Goal: Information Seeking & Learning: Learn about a topic

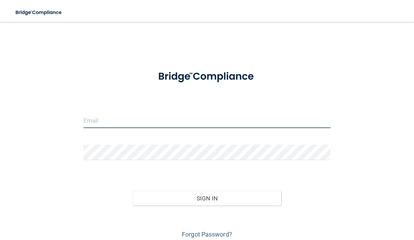
click at [167, 122] on input "email" at bounding box center [206, 121] width 247 height 16
type input "[EMAIL_ADDRESS][DOMAIN_NAME]"
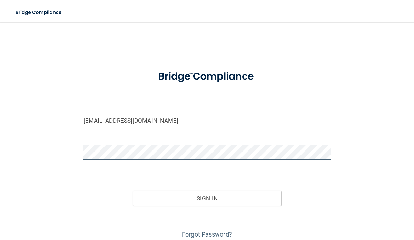
click at [133, 191] on button "Sign In" at bounding box center [207, 198] width 148 height 15
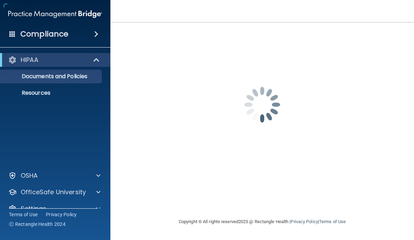
click at [111, 156] on main "[EMAIL_ADDRESS][DOMAIN_NAME] Password is required Invalid email/password. You d…" at bounding box center [261, 131] width 303 height 218
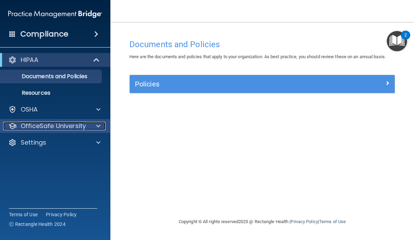
click at [98, 130] on span at bounding box center [98, 126] width 4 height 8
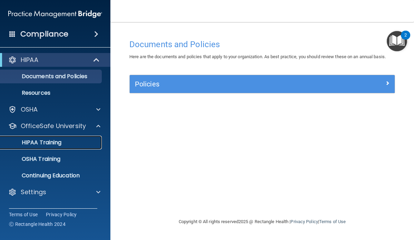
click at [79, 147] on link "HIPAA Training" at bounding box center [47, 143] width 109 height 14
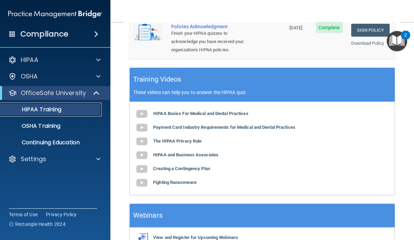
scroll to position [285, 0]
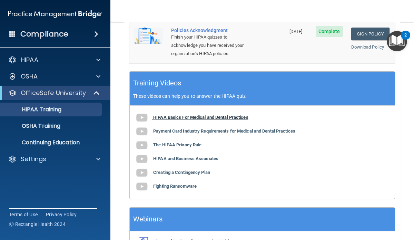
click at [189, 115] on b "HIPAA Basics For Medical and Dental Practices" at bounding box center [200, 117] width 95 height 5
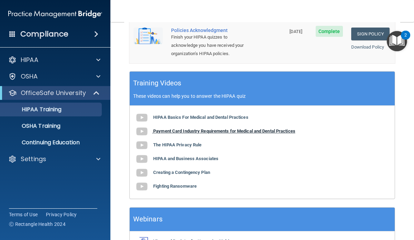
click at [142, 125] on img at bounding box center [142, 132] width 14 height 14
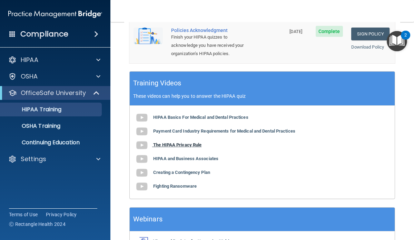
click at [175, 142] on b "The HIPAA Privacy Rule" at bounding box center [177, 144] width 48 height 5
click at [206, 156] on b "HIPAA and Business Associates" at bounding box center [185, 158] width 65 height 5
click at [156, 170] on b "Creating a Contingency Plan" at bounding box center [181, 172] width 57 height 5
click at [175, 184] on b "Fighting Ransomware" at bounding box center [174, 186] width 43 height 5
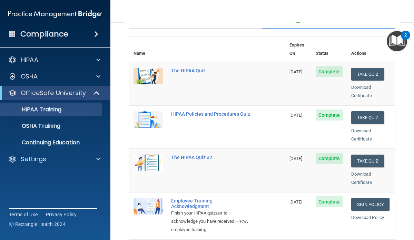
scroll to position [67, 0]
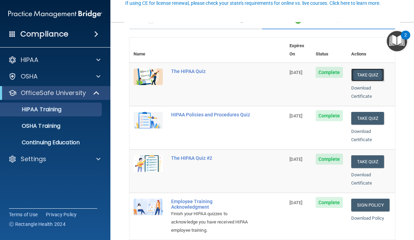
click at [359, 69] on button "Take Quiz" at bounding box center [367, 75] width 33 height 13
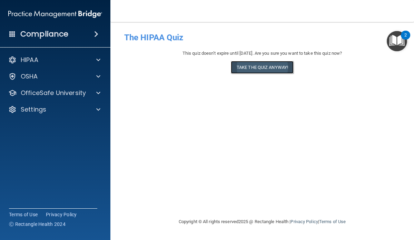
click at [248, 67] on button "Take the quiz anyway!" at bounding box center [262, 67] width 63 height 13
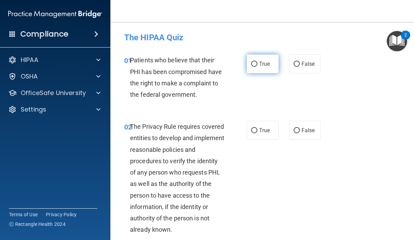
click at [254, 67] on label "True" at bounding box center [262, 63] width 32 height 19
click at [254, 67] on input "True" at bounding box center [254, 64] width 6 height 5
radio input "true"
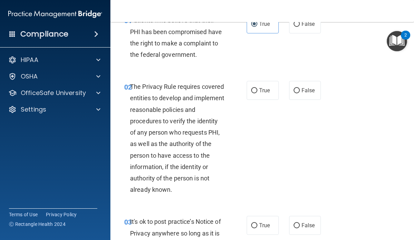
scroll to position [38, 0]
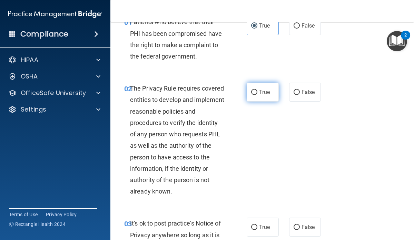
click at [266, 86] on label "True" at bounding box center [262, 92] width 32 height 19
click at [257, 90] on input "True" at bounding box center [254, 92] width 6 height 5
radio input "true"
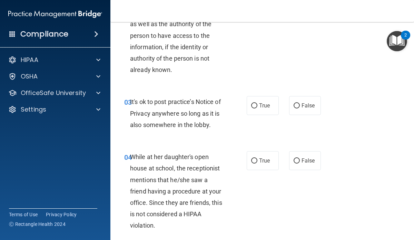
scroll to position [183, 0]
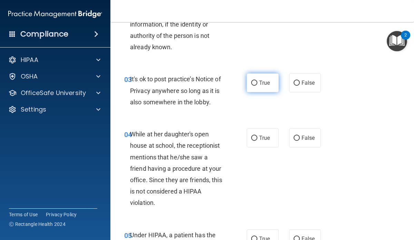
click at [255, 85] on input "True" at bounding box center [254, 83] width 6 height 5
radio input "true"
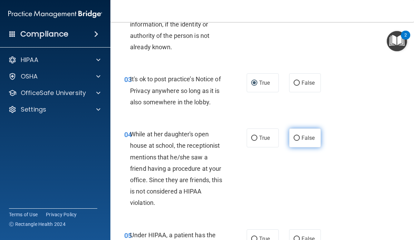
click at [308, 135] on span "False" at bounding box center [307, 138] width 13 height 7
click at [299, 136] on input "False" at bounding box center [296, 138] width 6 height 5
radio input "true"
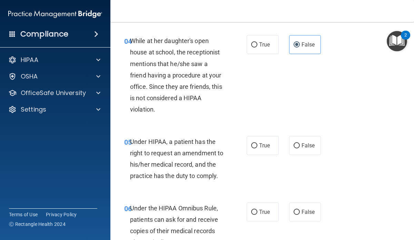
scroll to position [277, 0]
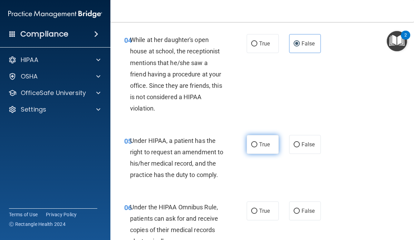
click at [264, 149] on label "True" at bounding box center [262, 144] width 32 height 19
click at [257, 147] on input "True" at bounding box center [254, 144] width 6 height 5
radio input "true"
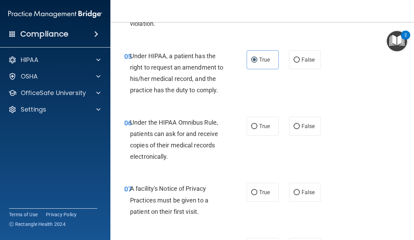
scroll to position [364, 0]
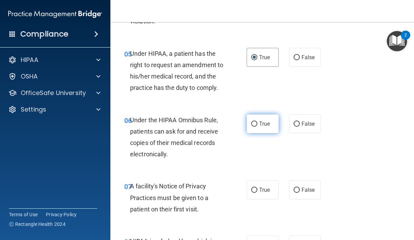
click at [250, 125] on label "True" at bounding box center [262, 123] width 32 height 19
click at [251, 125] on input "True" at bounding box center [254, 124] width 6 height 5
radio input "true"
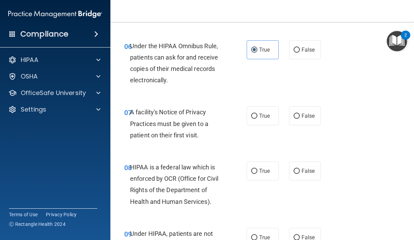
scroll to position [440, 0]
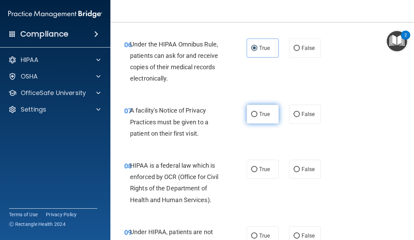
click at [256, 113] on input "True" at bounding box center [254, 114] width 6 height 5
radio input "true"
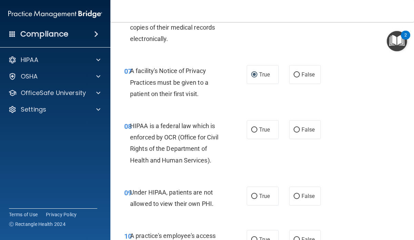
scroll to position [482, 0]
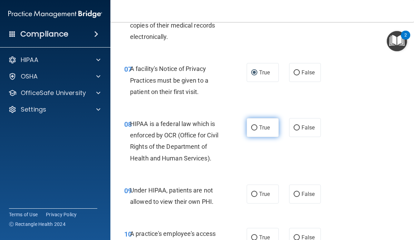
click at [256, 131] on label "True" at bounding box center [262, 127] width 32 height 19
click at [256, 131] on input "True" at bounding box center [254, 127] width 6 height 5
radio input "true"
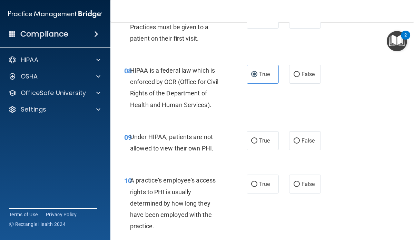
scroll to position [550, 0]
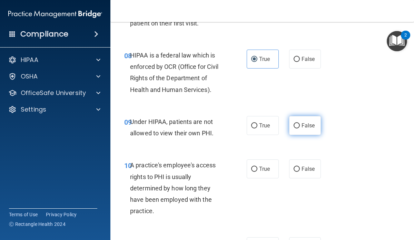
click at [295, 122] on label "False" at bounding box center [305, 125] width 32 height 19
click at [295, 123] on input "False" at bounding box center [296, 125] width 6 height 5
radio input "true"
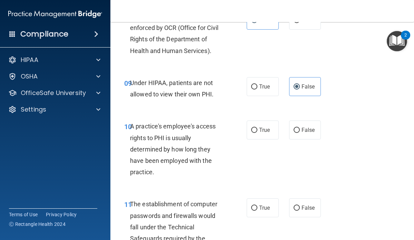
scroll to position [593, 0]
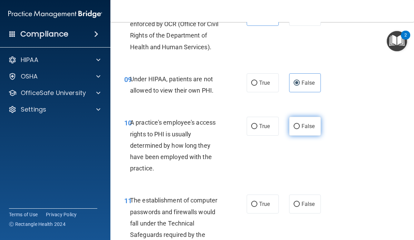
click at [301, 124] on span "False" at bounding box center [307, 126] width 13 height 7
click at [299, 124] on input "False" at bounding box center [296, 126] width 6 height 5
radio input "true"
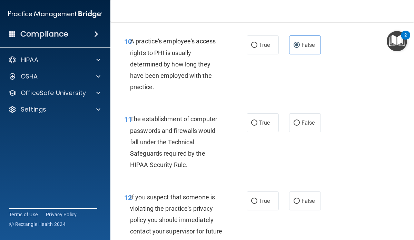
scroll to position [675, 0]
click at [252, 125] on label "True" at bounding box center [262, 122] width 32 height 19
click at [252, 125] on input "True" at bounding box center [254, 122] width 6 height 5
radio input "true"
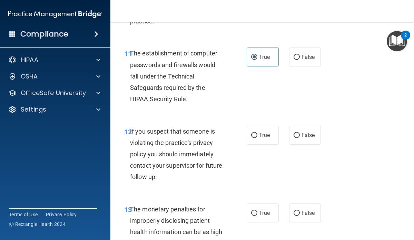
scroll to position [750, 0]
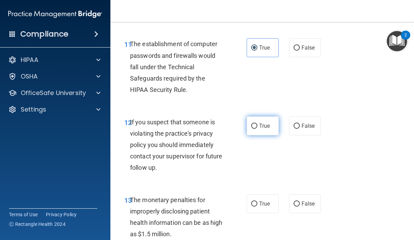
click at [253, 131] on label "True" at bounding box center [262, 125] width 32 height 19
click at [253, 129] on input "True" at bounding box center [254, 126] width 6 height 5
radio input "true"
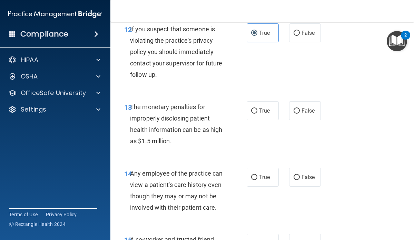
scroll to position [844, 0]
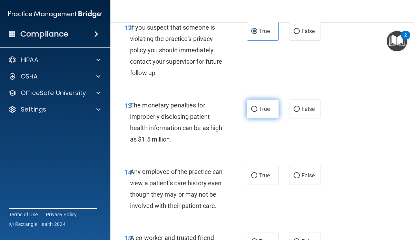
click at [267, 114] on label "True" at bounding box center [262, 109] width 32 height 19
click at [257, 112] on input "True" at bounding box center [254, 109] width 6 height 5
radio input "true"
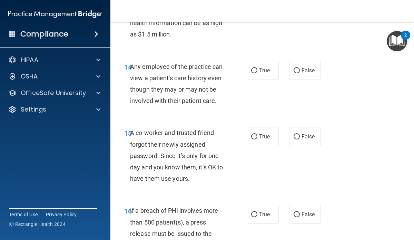
scroll to position [951, 0]
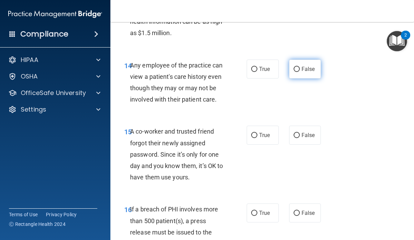
click at [297, 71] on input "False" at bounding box center [296, 69] width 6 height 5
radio input "true"
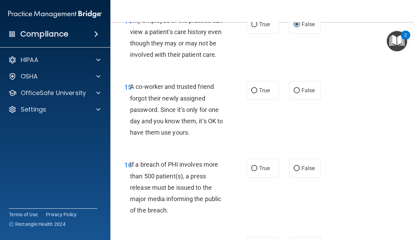
scroll to position [996, 0]
click at [313, 94] on label "False" at bounding box center [305, 90] width 32 height 19
click at [299, 93] on input "False" at bounding box center [296, 90] width 6 height 5
radio input "true"
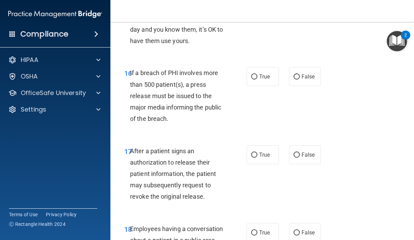
scroll to position [1094, 0]
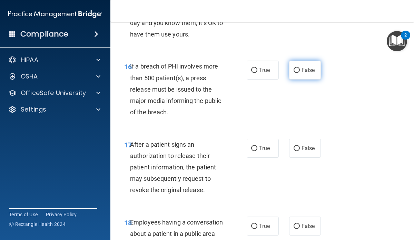
click at [315, 69] on label "False" at bounding box center [305, 70] width 32 height 19
click at [299, 69] on input "False" at bounding box center [296, 70] width 6 height 5
radio input "true"
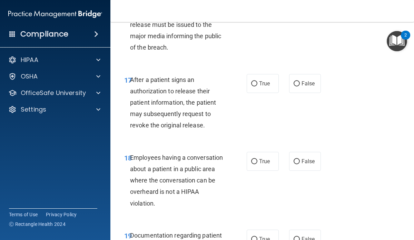
scroll to position [1161, 0]
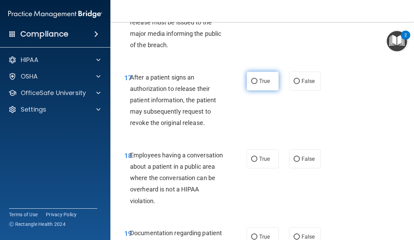
click at [248, 90] on label "True" at bounding box center [262, 81] width 32 height 19
click at [251, 84] on input "True" at bounding box center [254, 81] width 6 height 5
radio input "true"
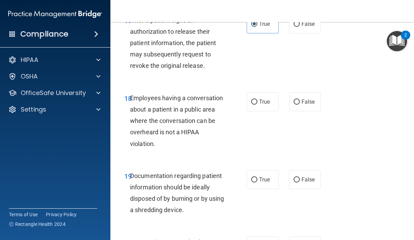
scroll to position [1222, 0]
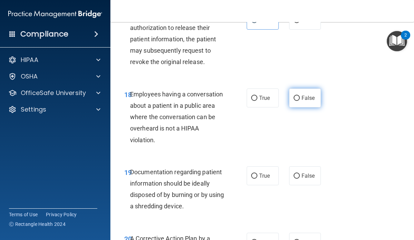
click at [293, 105] on label "False" at bounding box center [305, 98] width 32 height 19
click at [293, 101] on input "False" at bounding box center [296, 98] width 6 height 5
radio input "true"
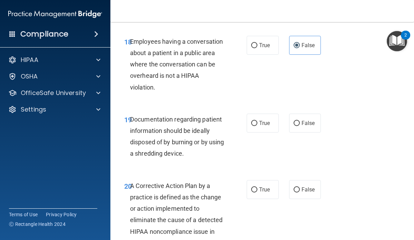
scroll to position [1285, 0]
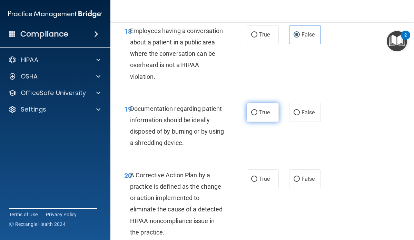
click at [256, 110] on input "True" at bounding box center [254, 112] width 6 height 5
radio input "true"
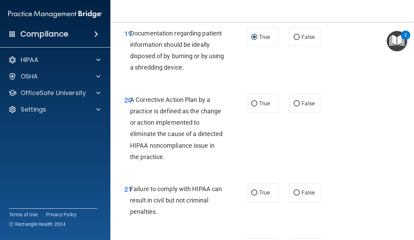
scroll to position [1361, 0]
click at [261, 108] on label "True" at bounding box center [262, 103] width 32 height 19
click at [257, 106] on input "True" at bounding box center [254, 103] width 6 height 5
radio input "true"
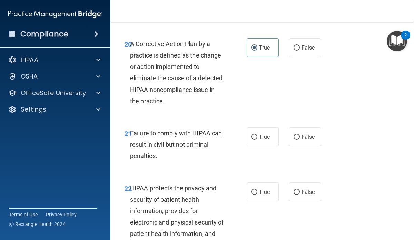
scroll to position [1420, 0]
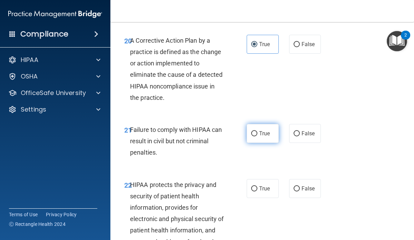
click at [254, 140] on label "True" at bounding box center [262, 133] width 32 height 19
click at [254, 136] on input "True" at bounding box center [254, 133] width 6 height 5
radio input "true"
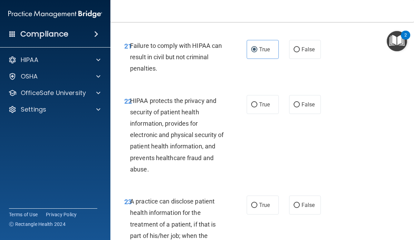
scroll to position [1505, 0]
click at [266, 109] on label "True" at bounding box center [262, 104] width 32 height 19
click at [257, 107] on input "True" at bounding box center [254, 104] width 6 height 5
radio input "true"
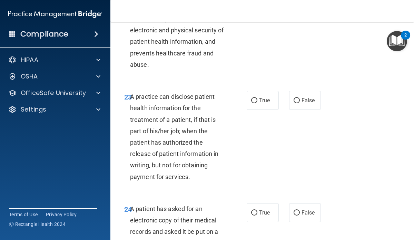
scroll to position [1611, 0]
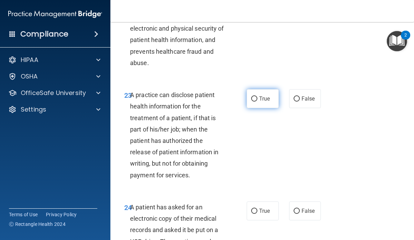
click at [254, 102] on label "True" at bounding box center [262, 98] width 32 height 19
click at [254, 102] on input "True" at bounding box center [254, 98] width 6 height 5
radio input "true"
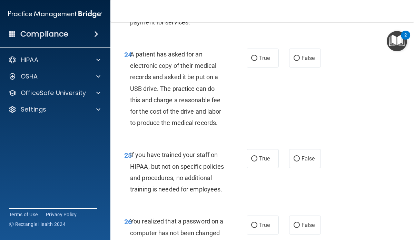
scroll to position [1764, 0]
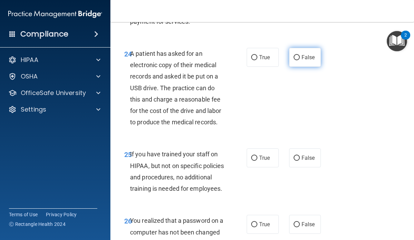
click at [307, 64] on label "False" at bounding box center [305, 57] width 32 height 19
click at [299, 60] on input "False" at bounding box center [296, 57] width 6 height 5
radio input "true"
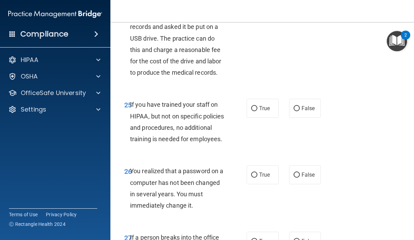
scroll to position [1819, 0]
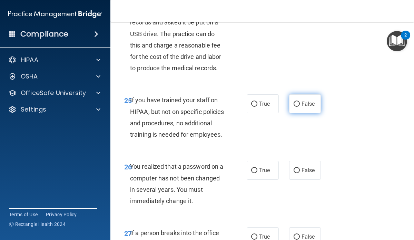
click at [301, 102] on span "False" at bounding box center [307, 104] width 13 height 7
click at [299, 102] on input "False" at bounding box center [296, 104] width 6 height 5
radio input "true"
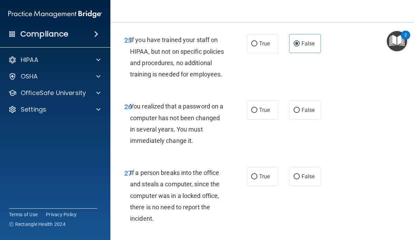
scroll to position [1882, 0]
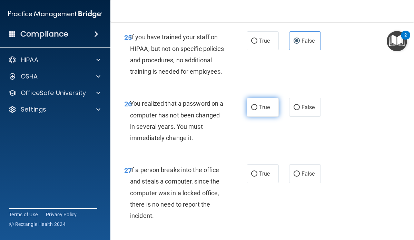
click at [258, 113] on label "True" at bounding box center [262, 107] width 32 height 19
click at [257, 110] on input "True" at bounding box center [254, 107] width 6 height 5
radio input "true"
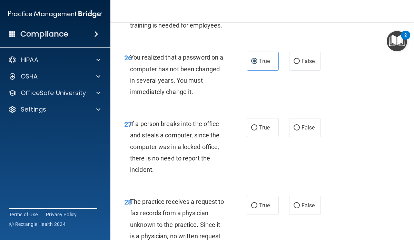
scroll to position [1930, 0]
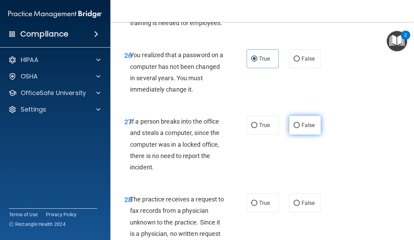
click at [302, 129] on span "False" at bounding box center [307, 125] width 13 height 7
click at [299, 128] on input "False" at bounding box center [296, 125] width 6 height 5
radio input "true"
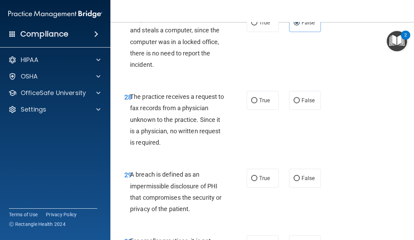
scroll to position [2034, 0]
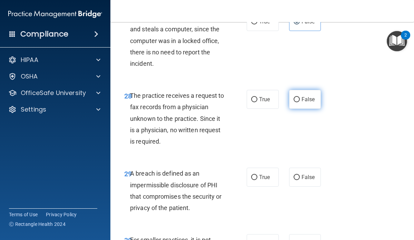
click at [300, 109] on label "False" at bounding box center [305, 99] width 32 height 19
click at [299, 102] on input "False" at bounding box center [296, 99] width 6 height 5
radio input "true"
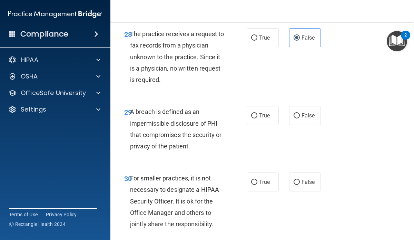
scroll to position [2097, 0]
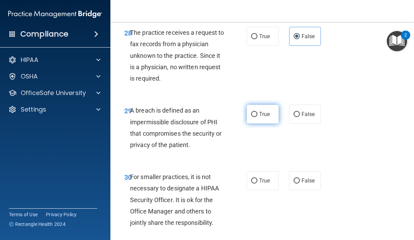
click at [256, 124] on label "True" at bounding box center [262, 114] width 32 height 19
click at [256, 117] on input "True" at bounding box center [254, 114] width 6 height 5
radio input "true"
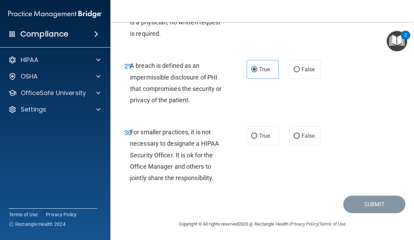
scroll to position [2143, 0]
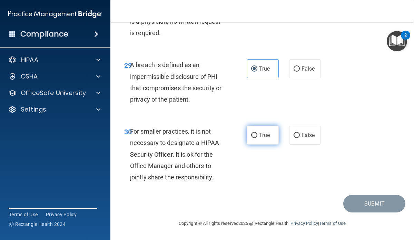
click at [261, 139] on span "True" at bounding box center [264, 135] width 11 height 7
click at [257, 138] on input "True" at bounding box center [254, 135] width 6 height 5
radio input "true"
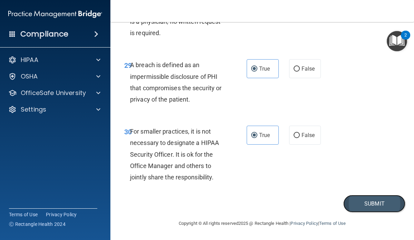
click at [372, 212] on button "Submit" at bounding box center [374, 204] width 62 height 18
click at [370, 213] on button "Submit" at bounding box center [374, 204] width 62 height 18
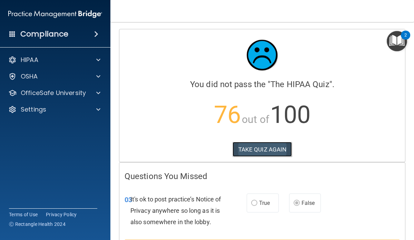
click at [277, 147] on button "TAKE QUIZ AGAIN" at bounding box center [262, 149] width 60 height 15
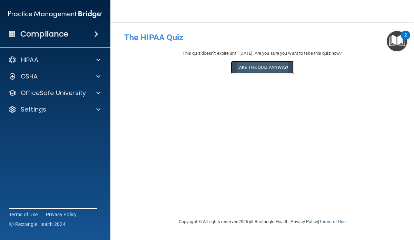
click at [253, 69] on button "Take the quiz anyway!" at bounding box center [262, 67] width 63 height 13
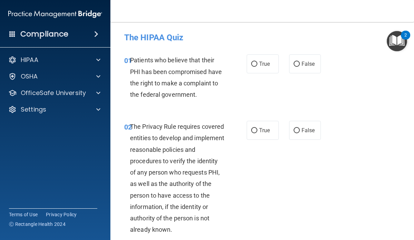
click at [253, 69] on label "True" at bounding box center [262, 63] width 32 height 19
click at [253, 67] on input "True" at bounding box center [254, 64] width 6 height 5
radio input "true"
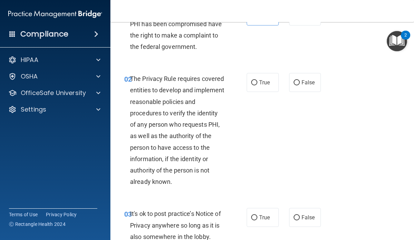
scroll to position [48, 0]
click at [257, 81] on label "True" at bounding box center [262, 82] width 32 height 19
click at [257, 81] on input "True" at bounding box center [254, 82] width 6 height 5
radio input "true"
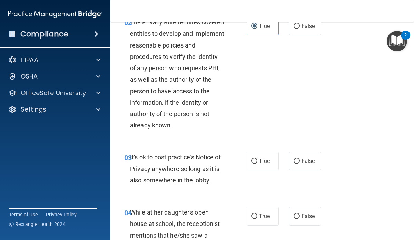
scroll to position [109, 0]
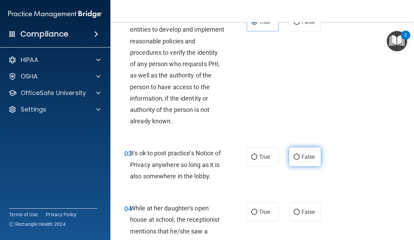
click at [313, 156] on span "False" at bounding box center [307, 157] width 13 height 7
click at [299, 156] on input "False" at bounding box center [296, 157] width 6 height 5
radio input "true"
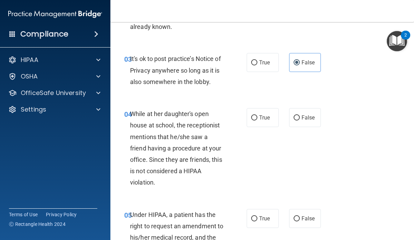
scroll to position [206, 0]
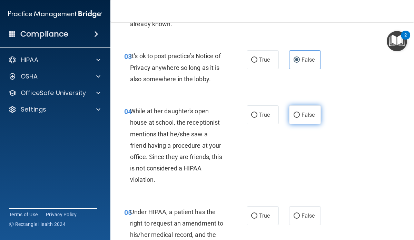
click at [304, 120] on label "False" at bounding box center [305, 114] width 32 height 19
click at [299, 118] on input "False" at bounding box center [296, 115] width 6 height 5
radio input "true"
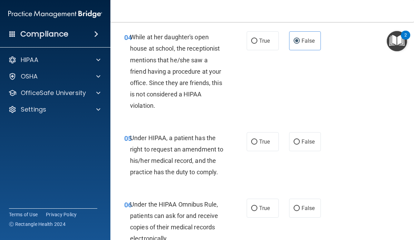
scroll to position [280, 0]
click at [307, 142] on span "False" at bounding box center [307, 141] width 13 height 7
click at [299, 142] on input "False" at bounding box center [296, 141] width 6 height 5
radio input "true"
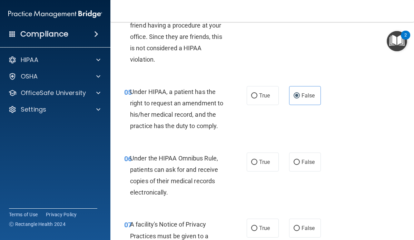
scroll to position [335, 0]
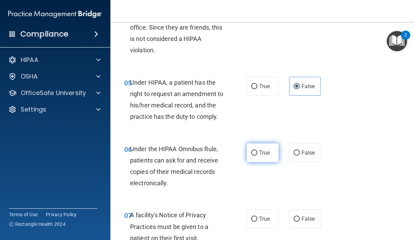
click at [258, 152] on label "True" at bounding box center [262, 152] width 32 height 19
click at [257, 152] on input "True" at bounding box center [254, 153] width 6 height 5
radio input "true"
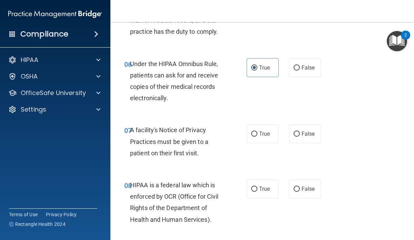
scroll to position [430, 0]
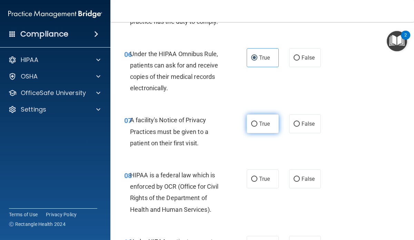
click at [260, 125] on span "True" at bounding box center [264, 124] width 11 height 7
click at [257, 125] on input "True" at bounding box center [254, 124] width 6 height 5
radio input "true"
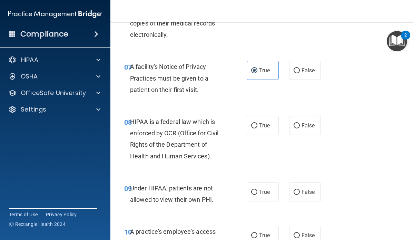
scroll to position [484, 0]
click at [271, 128] on label "True" at bounding box center [262, 125] width 32 height 19
click at [257, 128] on input "True" at bounding box center [254, 125] width 6 height 5
radio input "true"
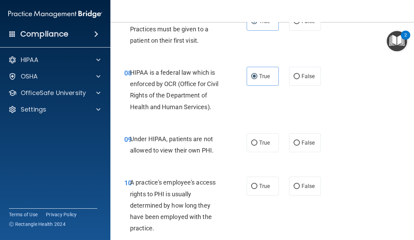
scroll to position [537, 0]
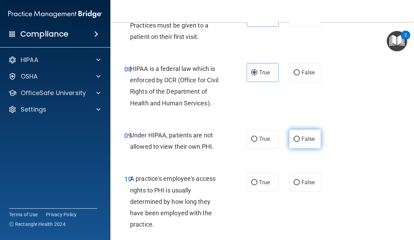
click at [303, 143] on label "False" at bounding box center [305, 139] width 32 height 19
click at [299, 142] on input "False" at bounding box center [296, 139] width 6 height 5
radio input "true"
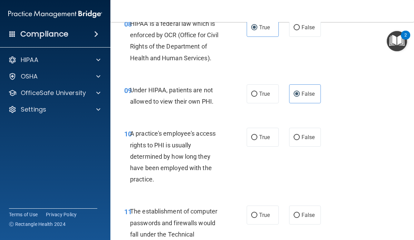
scroll to position [585, 0]
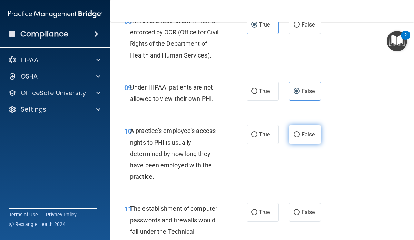
click at [316, 133] on label "False" at bounding box center [305, 134] width 32 height 19
click at [299, 133] on input "False" at bounding box center [296, 134] width 6 height 5
radio input "true"
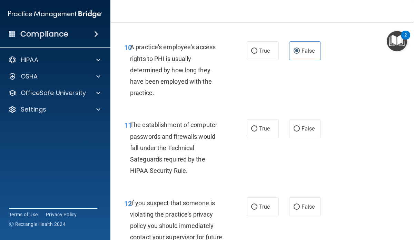
scroll to position [670, 0]
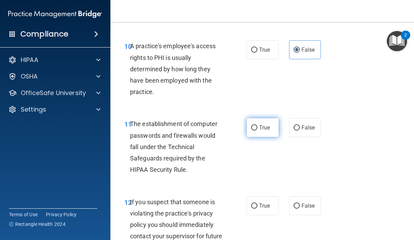
click at [265, 123] on label "True" at bounding box center [262, 127] width 32 height 19
click at [257, 125] on input "True" at bounding box center [254, 127] width 6 height 5
radio input "true"
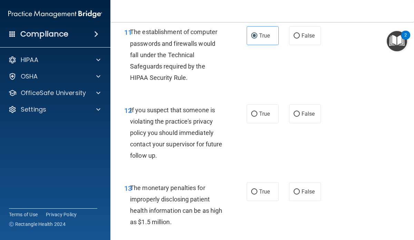
scroll to position [768, 0]
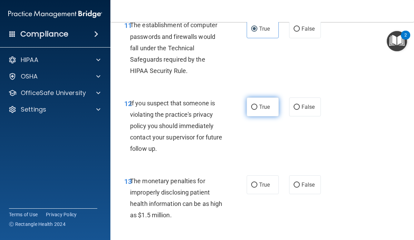
click at [264, 102] on label "True" at bounding box center [262, 107] width 32 height 19
click at [257, 105] on input "True" at bounding box center [254, 107] width 6 height 5
radio input "true"
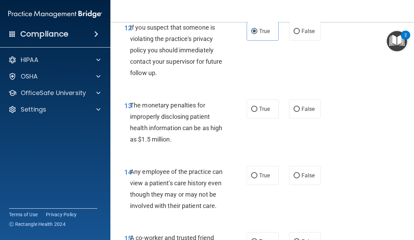
scroll to position [846, 0]
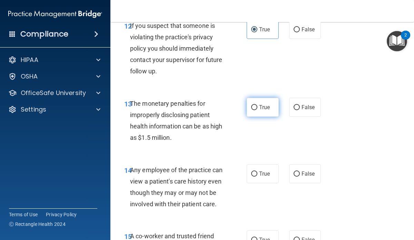
click at [259, 110] on span "True" at bounding box center [264, 107] width 11 height 7
click at [257, 110] on input "True" at bounding box center [254, 107] width 6 height 5
radio input "true"
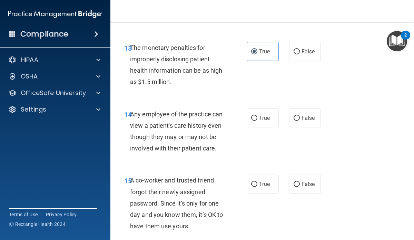
scroll to position [908, 0]
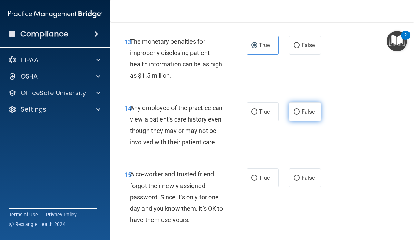
click at [305, 107] on label "False" at bounding box center [305, 111] width 32 height 19
click at [299, 110] on input "False" at bounding box center [296, 112] width 6 height 5
radio input "true"
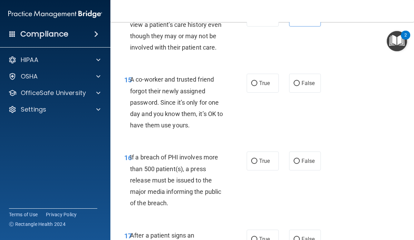
scroll to position [1004, 0]
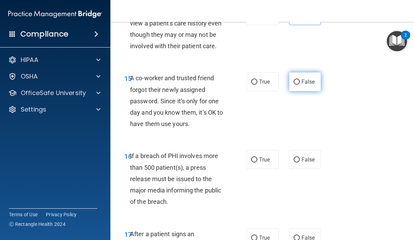
click at [300, 86] on label "False" at bounding box center [305, 81] width 32 height 19
click at [299, 85] on input "False" at bounding box center [296, 82] width 6 height 5
radio input "true"
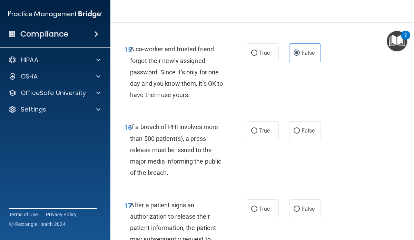
scroll to position [1033, 0]
click at [253, 132] on input "True" at bounding box center [254, 131] width 6 height 5
radio input "true"
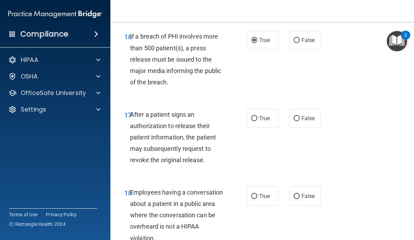
scroll to position [1128, 0]
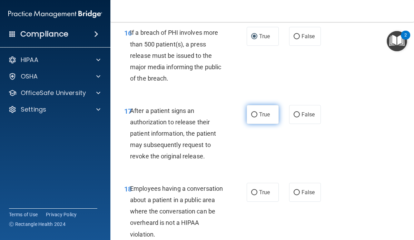
click at [264, 118] on span "True" at bounding box center [264, 114] width 11 height 7
click at [257, 118] on input "True" at bounding box center [254, 114] width 6 height 5
radio input "true"
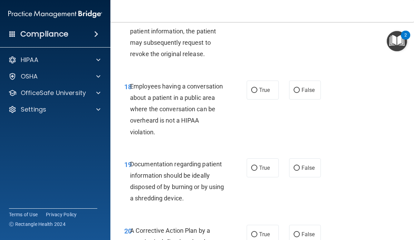
scroll to position [1232, 0]
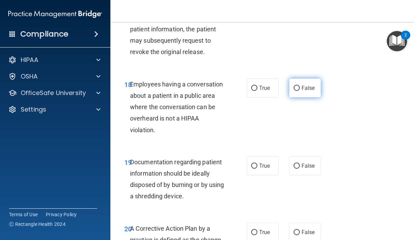
click at [304, 90] on span "False" at bounding box center [307, 88] width 13 height 7
click at [299, 90] on input "False" at bounding box center [296, 88] width 6 height 5
radio input "true"
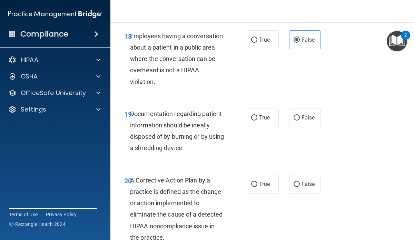
scroll to position [1283, 0]
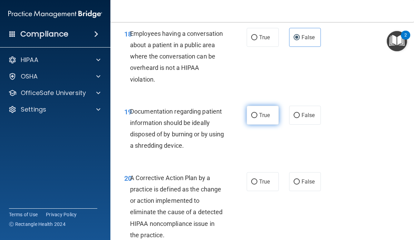
click at [251, 116] on label "True" at bounding box center [262, 115] width 32 height 19
click at [251, 116] on input "True" at bounding box center [254, 115] width 6 height 5
radio input "true"
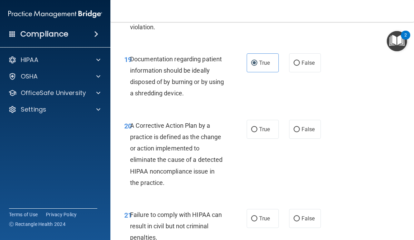
scroll to position [1335, 0]
click at [257, 136] on label "True" at bounding box center [262, 129] width 32 height 19
click at [257, 132] on input "True" at bounding box center [254, 129] width 6 height 5
radio input "true"
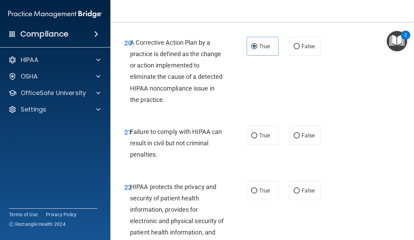
scroll to position [1422, 0]
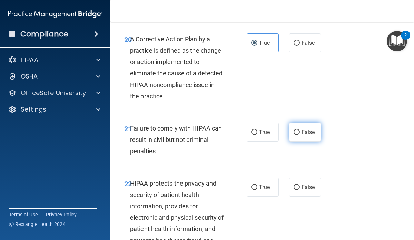
click at [299, 133] on label "False" at bounding box center [305, 132] width 32 height 19
click at [299, 133] on input "False" at bounding box center [296, 132] width 6 height 5
radio input "true"
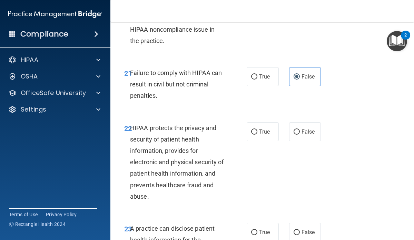
scroll to position [1479, 0]
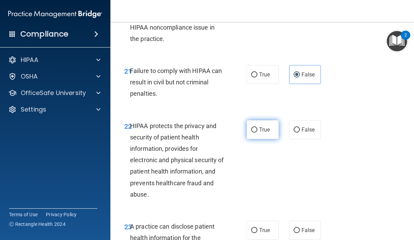
click at [267, 136] on label "True" at bounding box center [262, 129] width 32 height 19
click at [257, 133] on input "True" at bounding box center [254, 130] width 6 height 5
radio input "true"
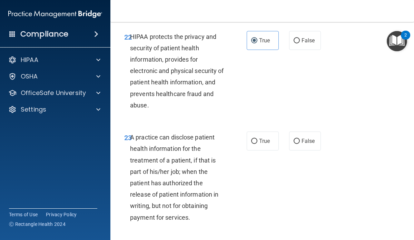
scroll to position [1570, 0]
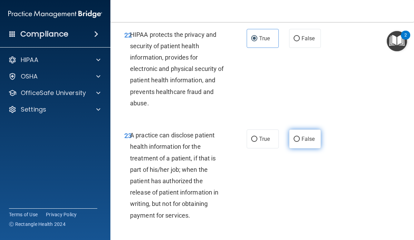
click at [299, 140] on input "False" at bounding box center [296, 139] width 6 height 5
radio input "true"
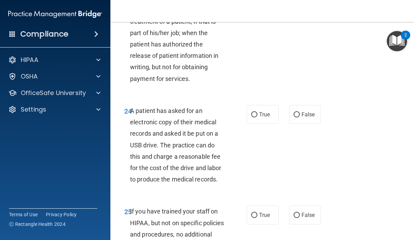
scroll to position [1709, 0]
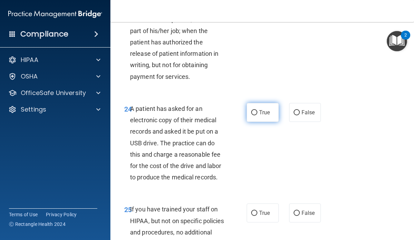
click at [246, 118] on label "True" at bounding box center [262, 112] width 32 height 19
click at [251, 115] on input "True" at bounding box center [254, 112] width 6 height 5
radio input "true"
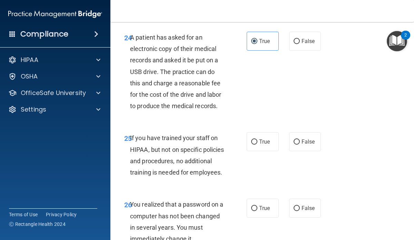
scroll to position [1784, 0]
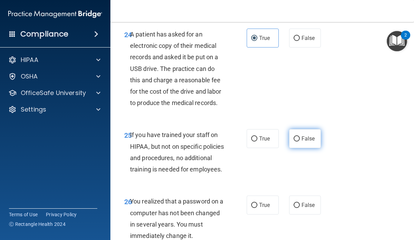
click at [308, 138] on span "False" at bounding box center [307, 138] width 13 height 7
click at [299, 138] on input "False" at bounding box center [296, 138] width 6 height 5
radio input "true"
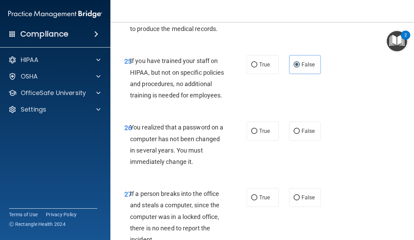
scroll to position [1861, 0]
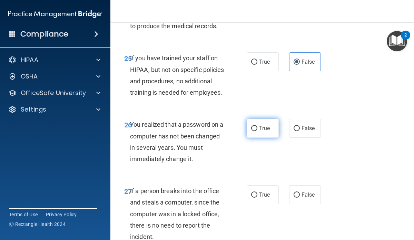
click at [273, 133] on label "True" at bounding box center [262, 128] width 32 height 19
click at [257, 131] on input "True" at bounding box center [254, 128] width 6 height 5
radio input "true"
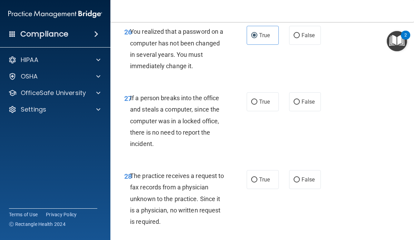
scroll to position [1955, 0]
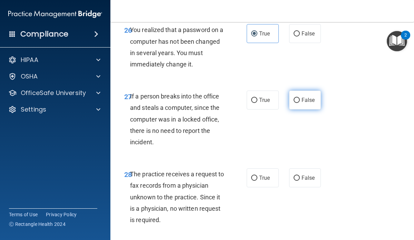
click at [295, 110] on label "False" at bounding box center [305, 100] width 32 height 19
click at [295, 103] on input "False" at bounding box center [296, 100] width 6 height 5
radio input "true"
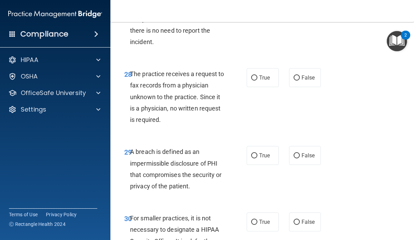
scroll to position [2057, 0]
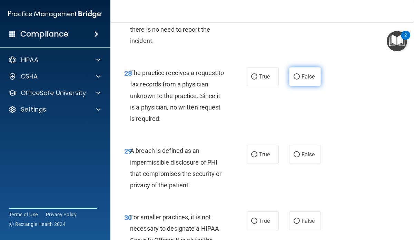
click at [307, 80] on span "False" at bounding box center [307, 76] width 13 height 7
click at [299, 80] on input "False" at bounding box center [296, 76] width 6 height 5
radio input "true"
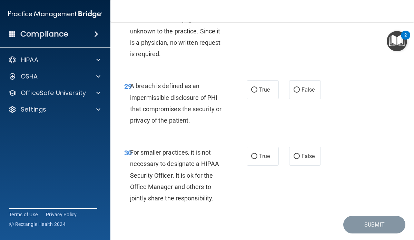
scroll to position [2122, 0]
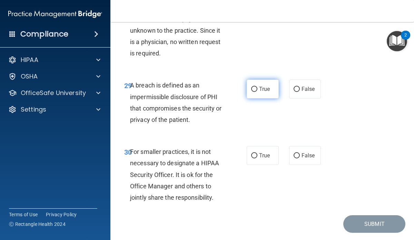
click at [267, 99] on label "True" at bounding box center [262, 89] width 32 height 19
click at [257, 92] on input "True" at bounding box center [254, 89] width 6 height 5
radio input "true"
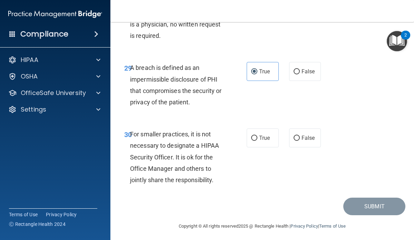
scroll to position [2140, 0]
click at [298, 147] on label "False" at bounding box center [305, 138] width 32 height 19
click at [298, 141] on input "False" at bounding box center [296, 138] width 6 height 5
radio input "true"
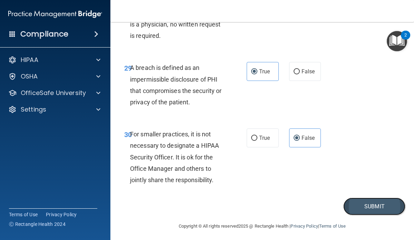
click at [372, 215] on button "Submit" at bounding box center [374, 207] width 62 height 18
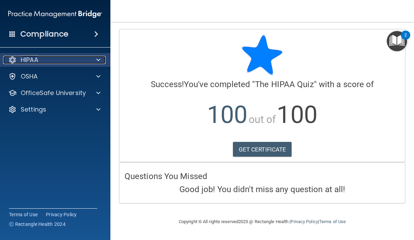
click at [99, 60] on span at bounding box center [98, 60] width 4 height 8
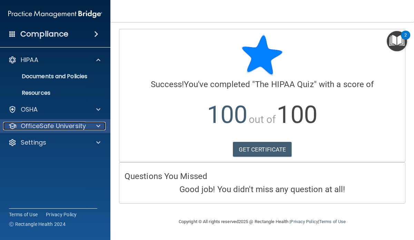
click at [99, 125] on span at bounding box center [98, 126] width 4 height 8
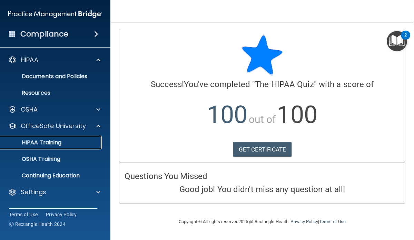
click at [69, 143] on div "HIPAA Training" at bounding box center [51, 142] width 94 height 7
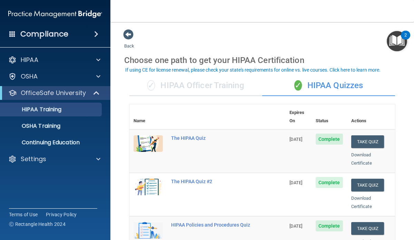
click at [320, 87] on div "✓ HIPAA Quizzes" at bounding box center [328, 85] width 133 height 21
click at [203, 84] on div "✓ HIPAA Officer Training" at bounding box center [195, 85] width 133 height 21
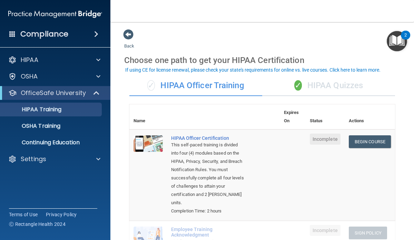
click at [327, 87] on div "✓ HIPAA Quizzes" at bounding box center [328, 85] width 133 height 21
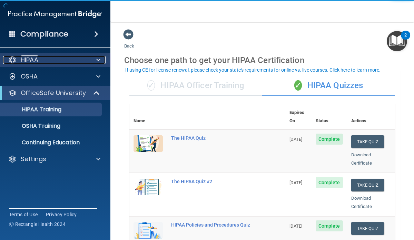
click at [101, 60] on div at bounding box center [97, 60] width 17 height 8
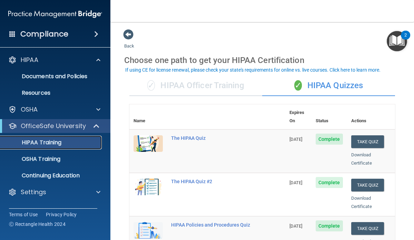
click at [64, 141] on div "HIPAA Training" at bounding box center [51, 142] width 94 height 7
click at [357, 136] on button "Take Quiz" at bounding box center [367, 141] width 33 height 13
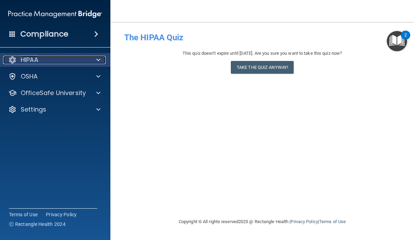
click at [102, 59] on div at bounding box center [97, 60] width 17 height 8
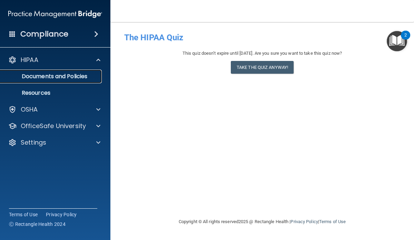
click at [88, 75] on p "Documents and Policies" at bounding box center [51, 76] width 94 height 7
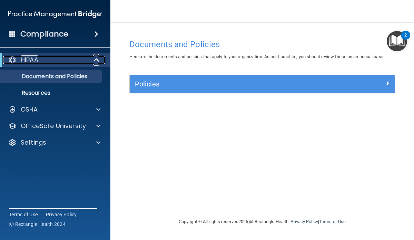
click at [100, 61] on div at bounding box center [96, 60] width 17 height 8
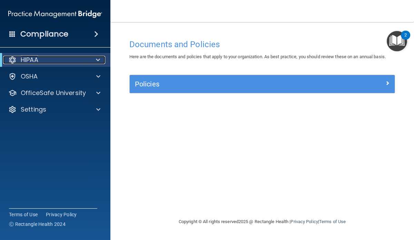
click at [97, 62] on span at bounding box center [98, 60] width 4 height 8
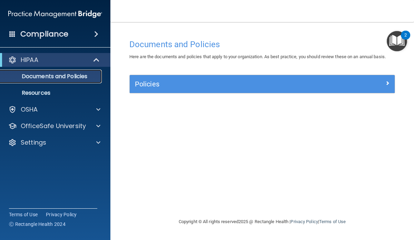
click at [67, 75] on p "Documents and Policies" at bounding box center [51, 76] width 94 height 7
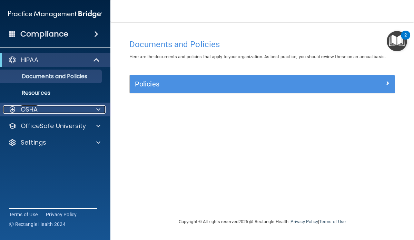
click at [35, 113] on p "OSHA" at bounding box center [29, 109] width 17 height 8
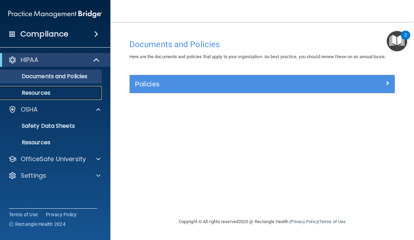
click at [51, 94] on p "Resources" at bounding box center [51, 93] width 94 height 7
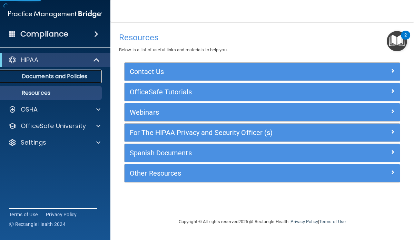
click at [92, 76] on p "Documents and Policies" at bounding box center [51, 76] width 94 height 7
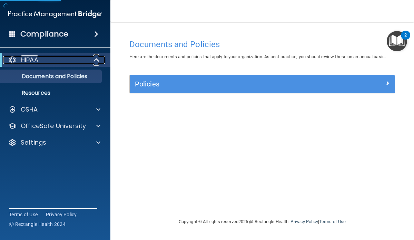
click at [92, 61] on div at bounding box center [96, 60] width 17 height 8
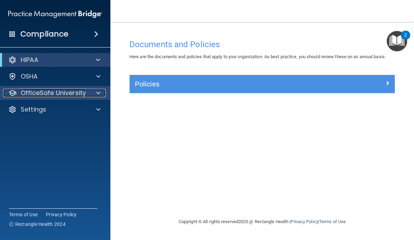
click at [101, 95] on div at bounding box center [97, 93] width 17 height 8
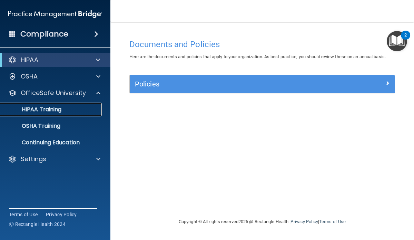
click at [75, 112] on div "HIPAA Training" at bounding box center [51, 109] width 94 height 7
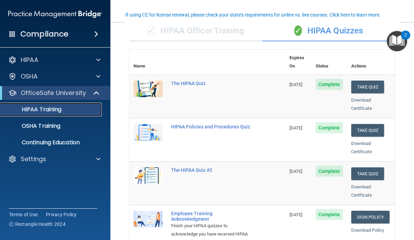
scroll to position [55, 0]
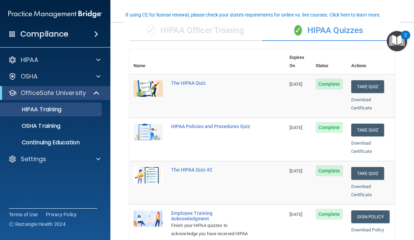
click at [331, 79] on span "Complete" at bounding box center [328, 84] width 27 height 11
click at [328, 79] on span "Complete" at bounding box center [328, 84] width 27 height 11
click at [330, 80] on span "Complete" at bounding box center [328, 84] width 27 height 11
click at [370, 80] on button "Take Quiz" at bounding box center [367, 86] width 33 height 13
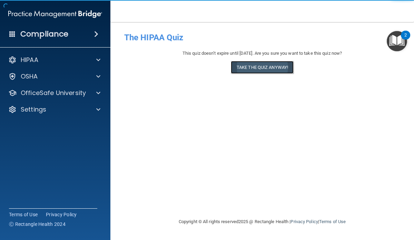
click at [269, 71] on button "Take the quiz anyway!" at bounding box center [262, 67] width 63 height 13
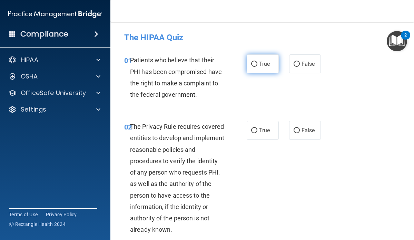
click at [253, 65] on input "True" at bounding box center [254, 64] width 6 height 5
radio input "true"
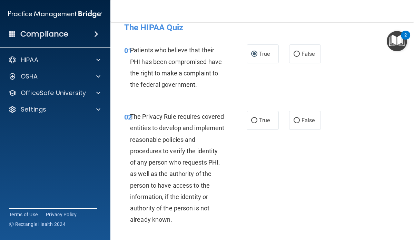
scroll to position [11, 0]
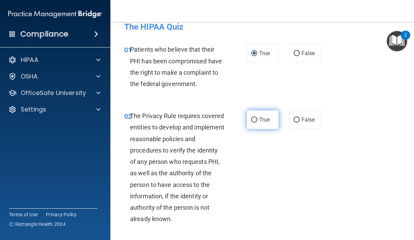
click at [255, 128] on label "True" at bounding box center [262, 119] width 32 height 19
click at [255, 123] on input "True" at bounding box center [254, 120] width 6 height 5
radio input "true"
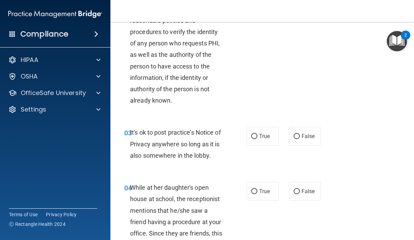
scroll to position [130, 0]
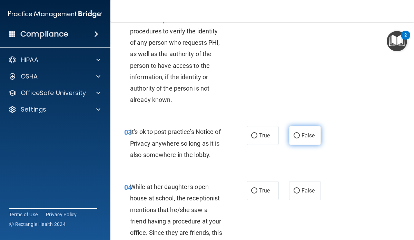
click at [300, 139] on label "False" at bounding box center [305, 135] width 32 height 19
click at [299, 139] on input "False" at bounding box center [296, 135] width 6 height 5
radio input "true"
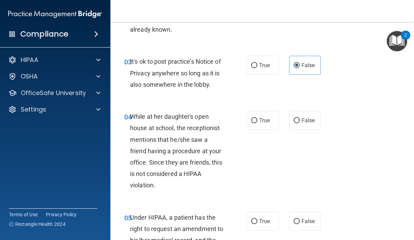
scroll to position [201, 0]
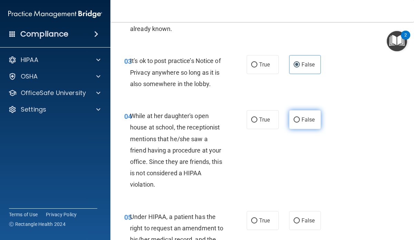
click at [300, 120] on label "False" at bounding box center [305, 119] width 32 height 19
click at [299, 120] on input "False" at bounding box center [296, 120] width 6 height 5
radio input "true"
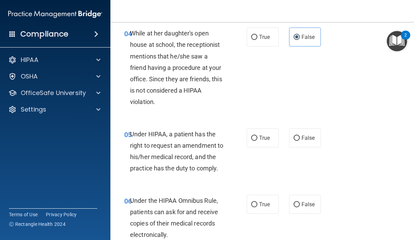
scroll to position [287, 0]
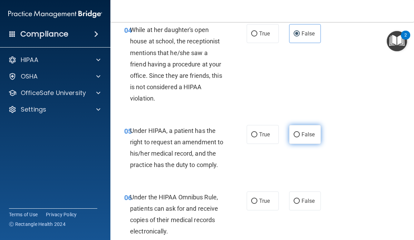
click at [297, 140] on label "False" at bounding box center [305, 134] width 32 height 19
click at [297, 137] on input "False" at bounding box center [296, 134] width 6 height 5
radio input "true"
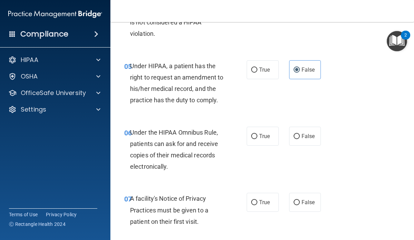
scroll to position [352, 0]
click at [256, 136] on input "True" at bounding box center [254, 136] width 6 height 5
radio input "true"
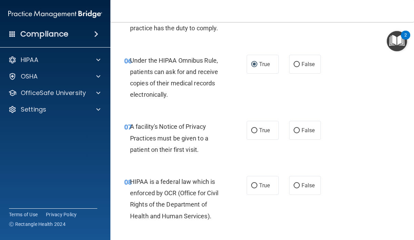
scroll to position [427, 0]
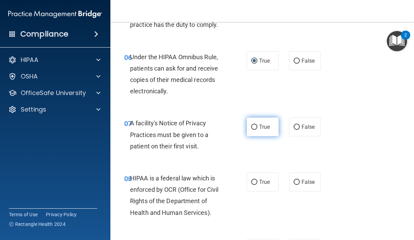
click at [258, 134] on label "True" at bounding box center [262, 127] width 32 height 19
click at [257, 130] on input "True" at bounding box center [254, 127] width 6 height 5
radio input "true"
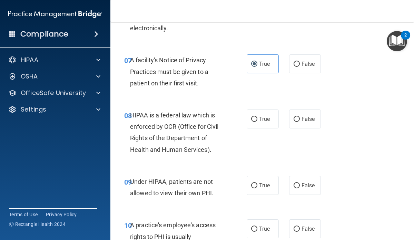
scroll to position [496, 0]
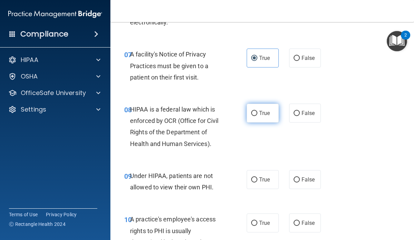
click at [266, 113] on span "True" at bounding box center [264, 113] width 11 height 7
click at [257, 113] on input "True" at bounding box center [254, 113] width 6 height 5
radio input "true"
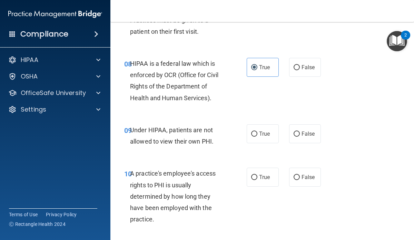
scroll to position [545, 0]
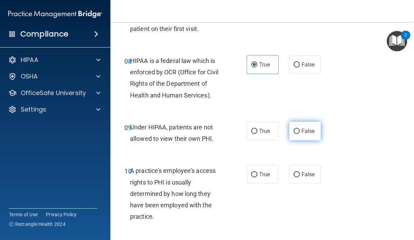
click at [311, 135] on label "False" at bounding box center [305, 131] width 32 height 19
click at [299, 134] on input "False" at bounding box center [296, 131] width 6 height 5
radio input "true"
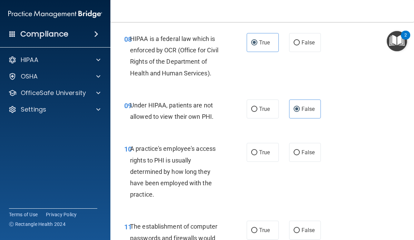
scroll to position [569, 0]
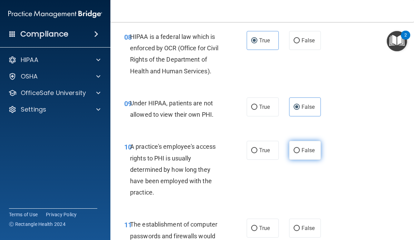
click at [299, 153] on input "False" at bounding box center [296, 150] width 6 height 5
radio input "true"
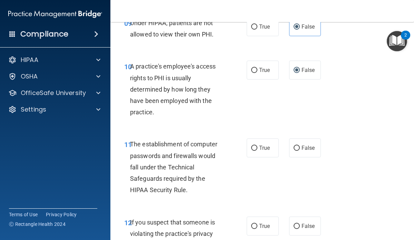
scroll to position [653, 0]
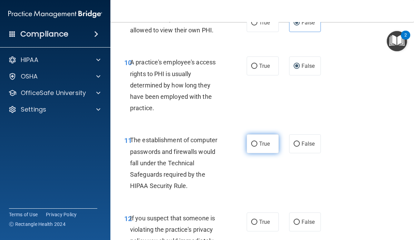
click at [272, 146] on label "True" at bounding box center [262, 143] width 32 height 19
click at [257, 146] on input "True" at bounding box center [254, 144] width 6 height 5
radio input "true"
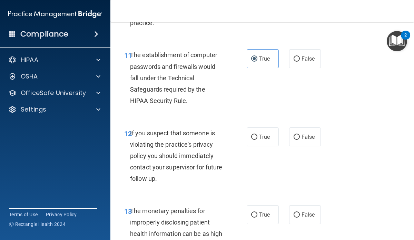
scroll to position [741, 0]
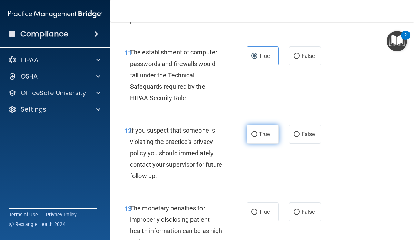
click at [254, 134] on input "True" at bounding box center [254, 134] width 6 height 5
radio input "true"
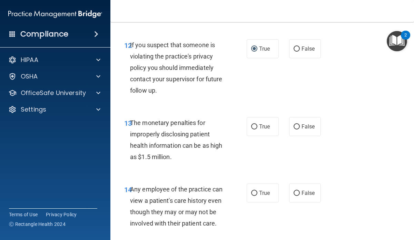
scroll to position [830, 0]
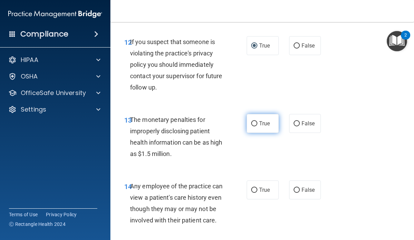
click at [272, 117] on label "True" at bounding box center [262, 123] width 32 height 19
click at [257, 121] on input "True" at bounding box center [254, 123] width 6 height 5
radio input "true"
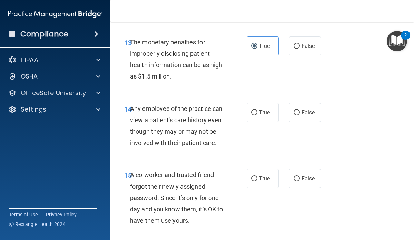
scroll to position [909, 0]
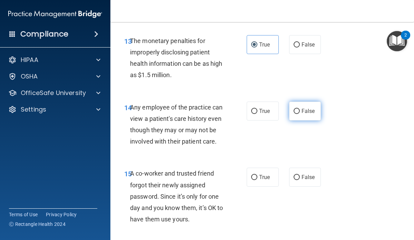
click at [305, 110] on span "False" at bounding box center [307, 111] width 13 height 7
click at [299, 110] on input "False" at bounding box center [296, 111] width 6 height 5
radio input "true"
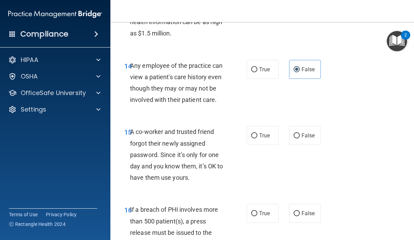
scroll to position [950, 0]
click at [296, 138] on input "False" at bounding box center [296, 135] width 6 height 5
radio input "true"
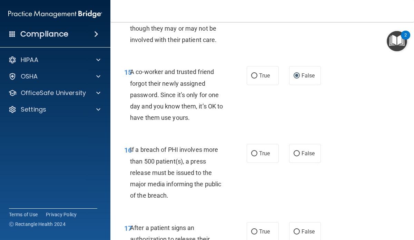
scroll to position [1011, 0]
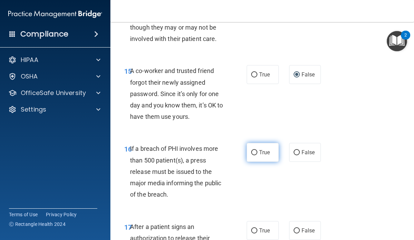
click at [253, 154] on input "True" at bounding box center [254, 152] width 6 height 5
radio input "true"
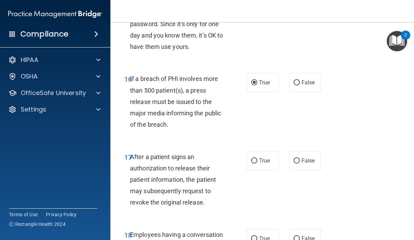
scroll to position [1083, 0]
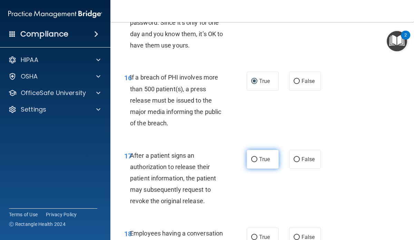
click at [262, 160] on span "True" at bounding box center [264, 159] width 11 height 7
click at [257, 160] on input "True" at bounding box center [254, 159] width 6 height 5
radio input "true"
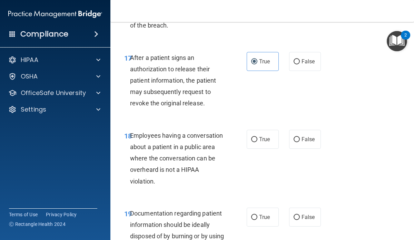
scroll to position [1181, 0]
click at [308, 146] on label "False" at bounding box center [305, 139] width 32 height 19
click at [299, 142] on input "False" at bounding box center [296, 139] width 6 height 5
radio input "true"
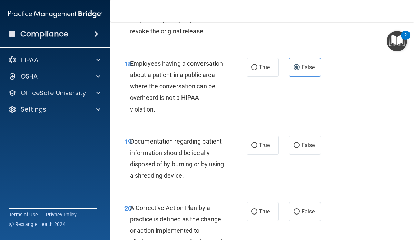
scroll to position [1254, 0]
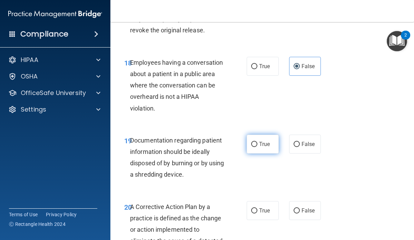
click at [255, 149] on label "True" at bounding box center [262, 144] width 32 height 19
click at [255, 147] on input "True" at bounding box center [254, 144] width 6 height 5
radio input "true"
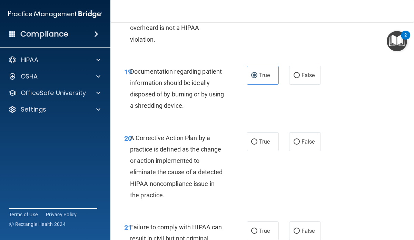
scroll to position [1326, 0]
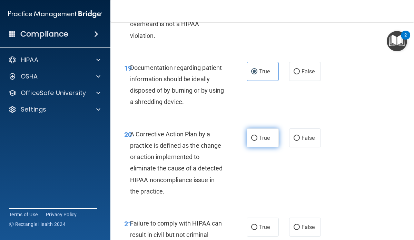
click at [257, 141] on label "True" at bounding box center [262, 138] width 32 height 19
click at [257, 141] on input "True" at bounding box center [254, 138] width 6 height 5
radio input "true"
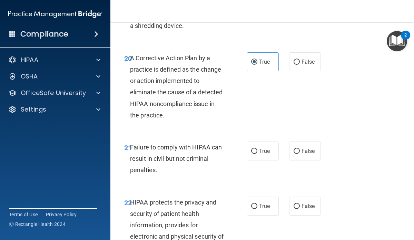
scroll to position [1406, 0]
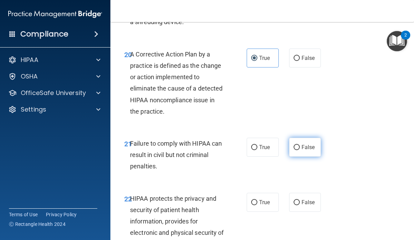
click at [308, 150] on span "False" at bounding box center [307, 147] width 13 height 7
click at [299, 150] on input "False" at bounding box center [296, 147] width 6 height 5
radio input "true"
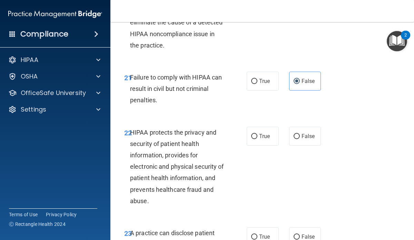
scroll to position [1474, 0]
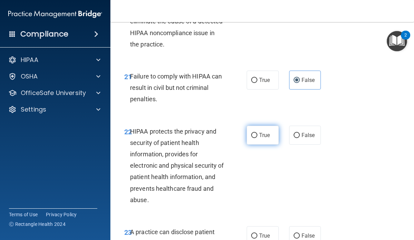
click at [263, 140] on label "True" at bounding box center [262, 135] width 32 height 19
click at [257, 138] on input "True" at bounding box center [254, 135] width 6 height 5
radio input "true"
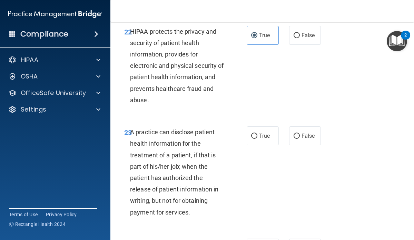
scroll to position [1574, 0]
click at [303, 135] on span "False" at bounding box center [307, 135] width 13 height 7
click at [299, 135] on input "False" at bounding box center [296, 135] width 6 height 5
radio input "true"
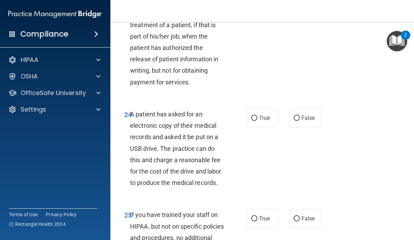
scroll to position [1709, 0]
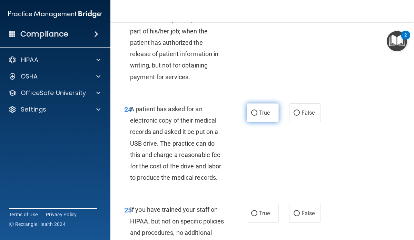
click at [263, 113] on span "True" at bounding box center [264, 113] width 11 height 7
click at [257, 113] on input "True" at bounding box center [254, 113] width 6 height 5
radio input "true"
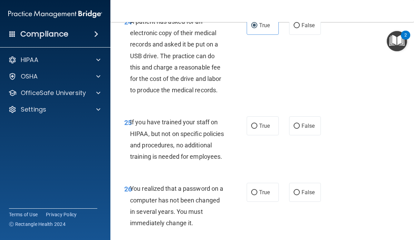
scroll to position [1798, 0]
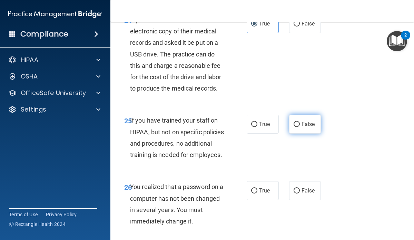
click at [307, 128] on label "False" at bounding box center [305, 124] width 32 height 19
click at [299, 127] on input "False" at bounding box center [296, 124] width 6 height 5
radio input "true"
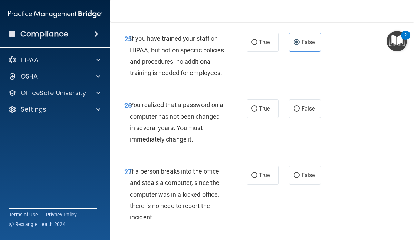
scroll to position [1883, 0]
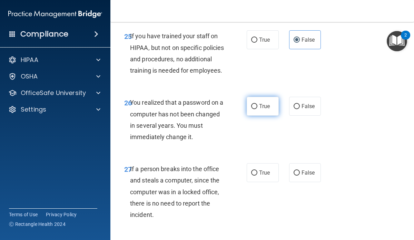
click at [264, 110] on span "True" at bounding box center [264, 106] width 11 height 7
click at [257, 109] on input "True" at bounding box center [254, 106] width 6 height 5
radio input "true"
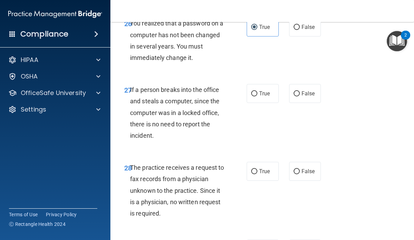
scroll to position [1964, 0]
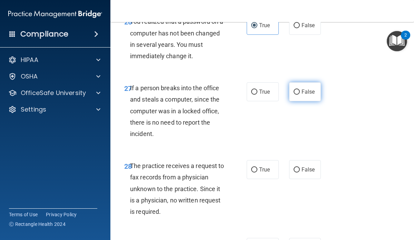
click at [300, 101] on label "False" at bounding box center [305, 91] width 32 height 19
click at [299, 95] on input "False" at bounding box center [296, 92] width 6 height 5
radio input "true"
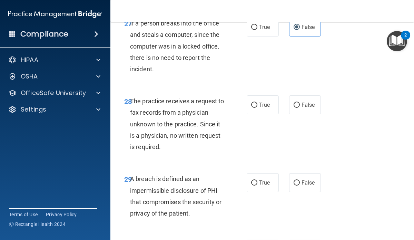
scroll to position [2028, 0]
click at [303, 110] on label "False" at bounding box center [305, 104] width 32 height 19
click at [299, 108] on input "False" at bounding box center [296, 105] width 6 height 5
radio input "true"
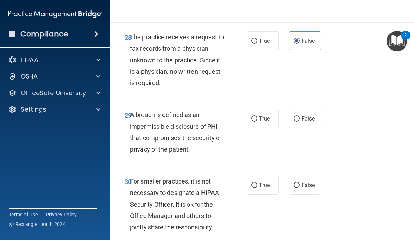
scroll to position [2093, 0]
click at [261, 128] on label "True" at bounding box center [262, 118] width 32 height 19
click at [257, 121] on input "True" at bounding box center [254, 118] width 6 height 5
radio input "true"
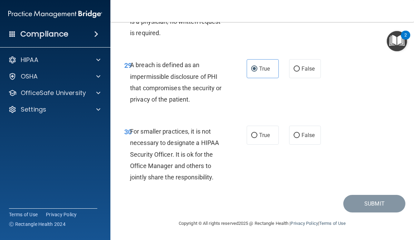
scroll to position [2154, 0]
click at [302, 136] on span "False" at bounding box center [307, 135] width 13 height 7
click at [299, 136] on input "False" at bounding box center [296, 135] width 6 height 5
radio input "true"
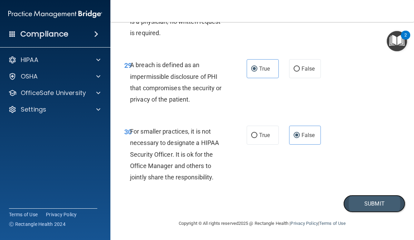
click at [379, 202] on button "Submit" at bounding box center [374, 204] width 62 height 18
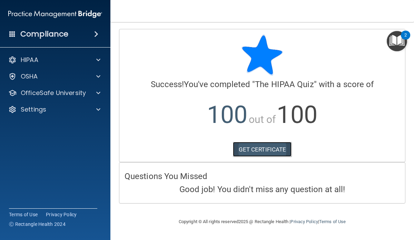
click at [256, 151] on link "GET CERTIFICATE" at bounding box center [262, 149] width 59 height 15
click at [401, 40] on img "Open Resource Center, 2 new notifications" at bounding box center [396, 41] width 20 height 20
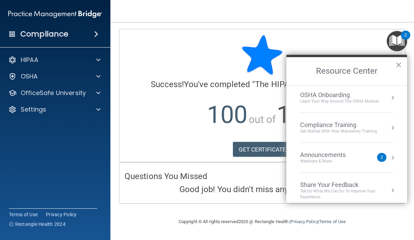
scroll to position [39, 0]
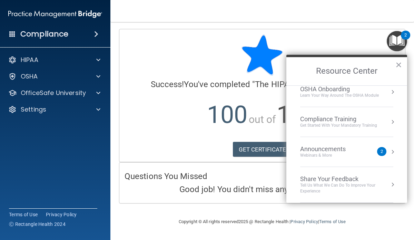
click at [230, 189] on h4 "Good job! You didn't miss any question at all!" at bounding box center [261, 189] width 275 height 9
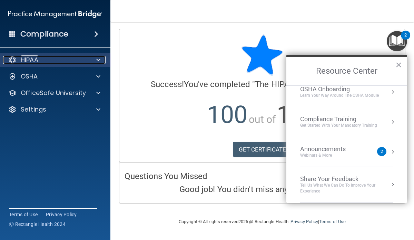
click at [102, 62] on div at bounding box center [97, 60] width 17 height 8
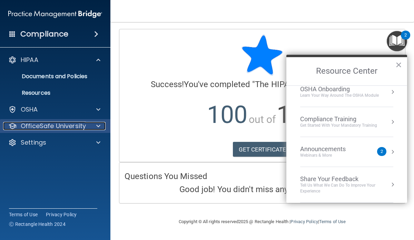
click at [98, 126] on span at bounding box center [98, 126] width 4 height 8
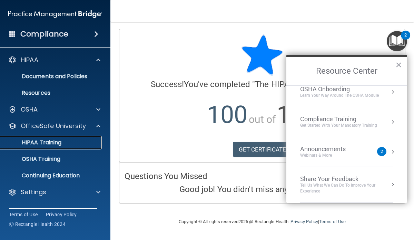
click at [62, 148] on link "HIPAA Training" at bounding box center [47, 143] width 109 height 14
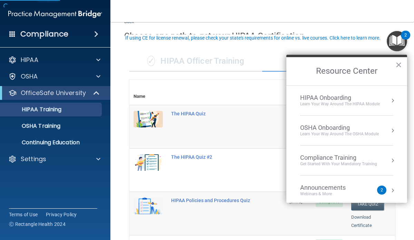
scroll to position [96, 0]
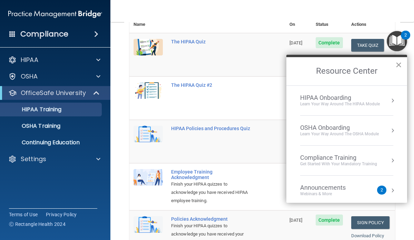
click at [398, 68] on button "×" at bounding box center [398, 64] width 7 height 11
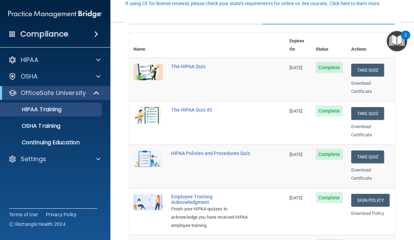
scroll to position [72, 0]
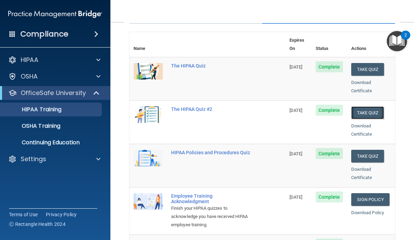
click at [371, 110] on button "Take Quiz" at bounding box center [367, 112] width 33 height 13
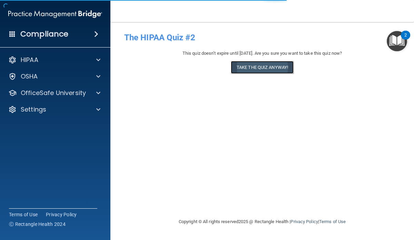
click at [273, 69] on button "Take the quiz anyway!" at bounding box center [262, 67] width 63 height 13
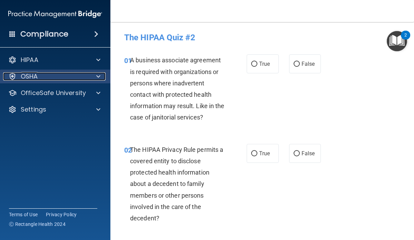
click at [56, 77] on div "OSHA" at bounding box center [45, 76] width 85 height 8
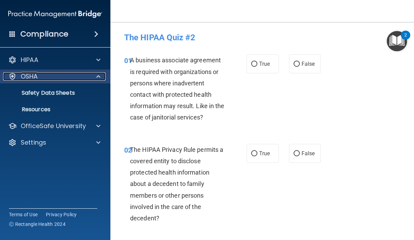
click at [99, 79] on span at bounding box center [98, 76] width 4 height 8
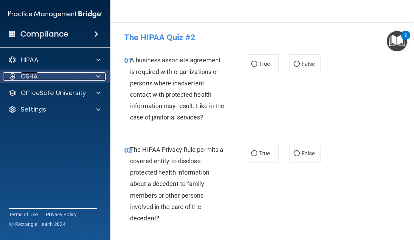
click at [99, 79] on span at bounding box center [98, 76] width 4 height 8
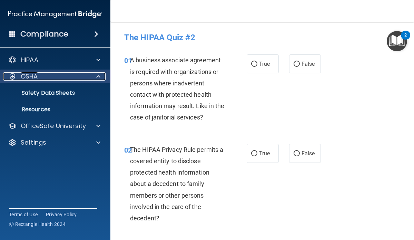
click at [99, 79] on span at bounding box center [98, 76] width 4 height 8
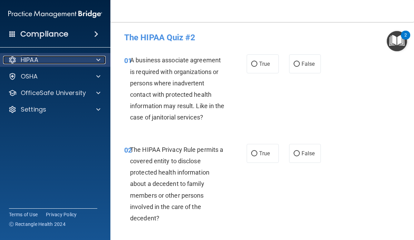
click at [97, 64] on span at bounding box center [98, 60] width 4 height 8
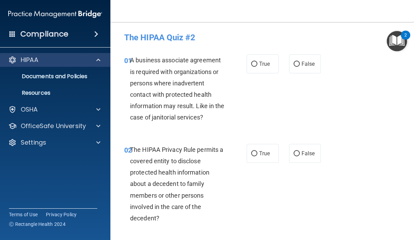
click at [96, 66] on div "HIPAA" at bounding box center [55, 60] width 111 height 14
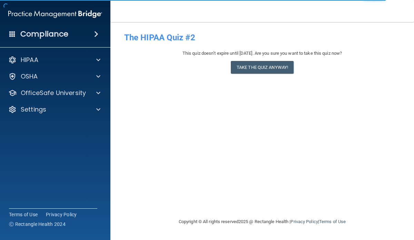
click at [97, 35] on span at bounding box center [96, 34] width 4 height 8
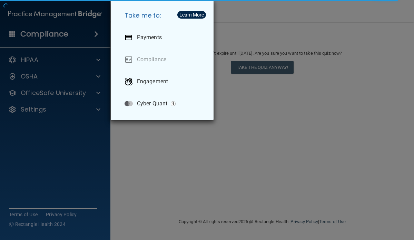
click at [50, 35] on div "Take me to: Payments Compliance Engagement Cyber Quant" at bounding box center [207, 120] width 414 height 240
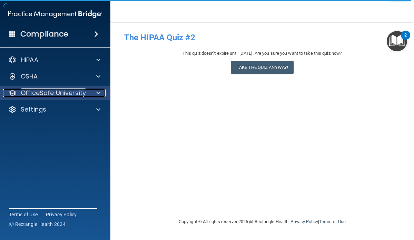
click at [104, 95] on div at bounding box center [97, 93] width 17 height 8
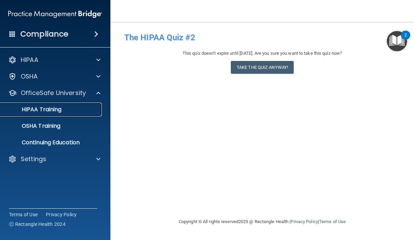
click at [64, 112] on div "HIPAA Training" at bounding box center [51, 109] width 94 height 7
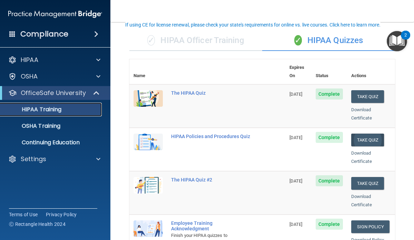
scroll to position [43, 0]
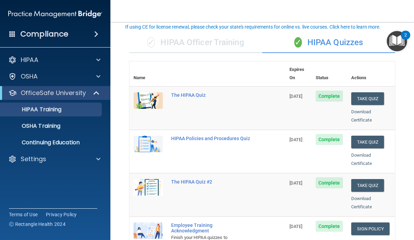
click at [323, 71] on th "Status" at bounding box center [328, 73] width 35 height 25
click at [352, 74] on th "Actions" at bounding box center [371, 73] width 48 height 25
click at [207, 34] on div "✓ HIPAA Officer Training" at bounding box center [195, 42] width 133 height 21
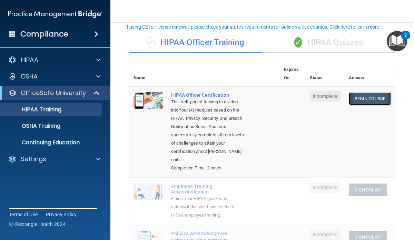
click at [376, 101] on link "Begin Course" at bounding box center [369, 98] width 42 height 13
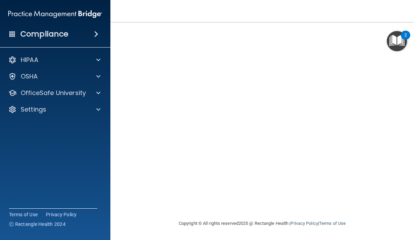
scroll to position [13, 0]
